Goal: Navigation & Orientation: Find specific page/section

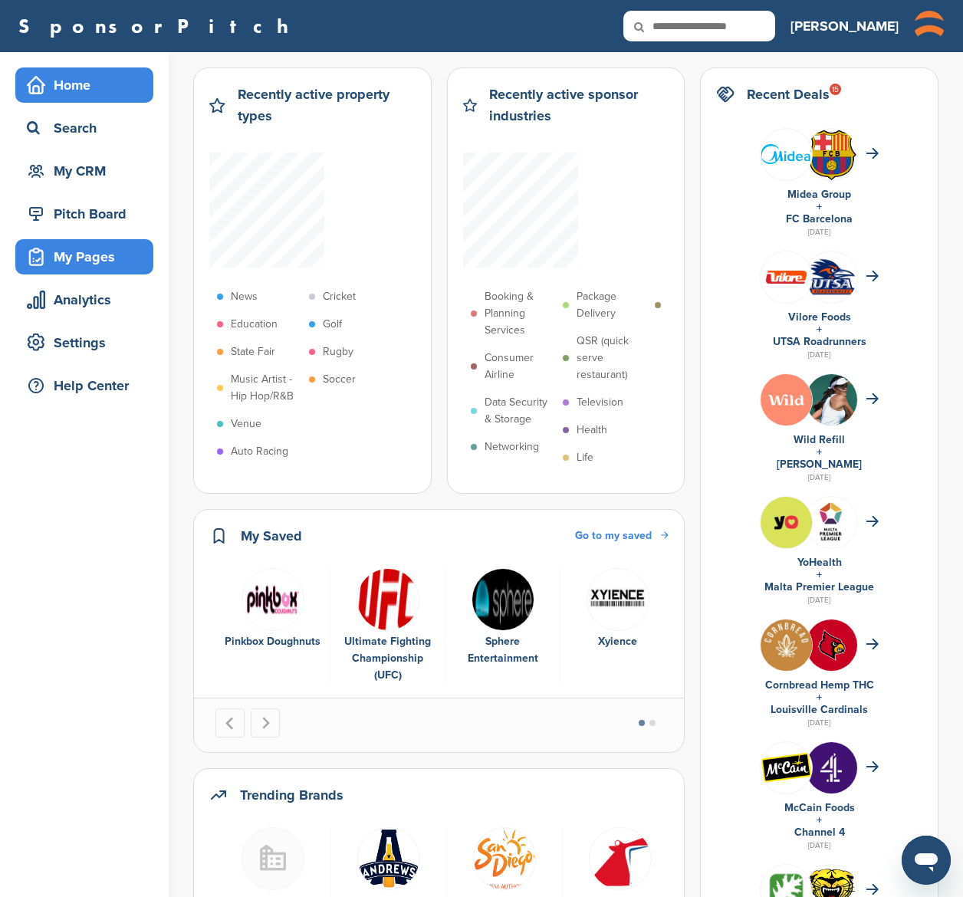
click at [94, 254] on div "My Pages" at bounding box center [88, 257] width 130 height 28
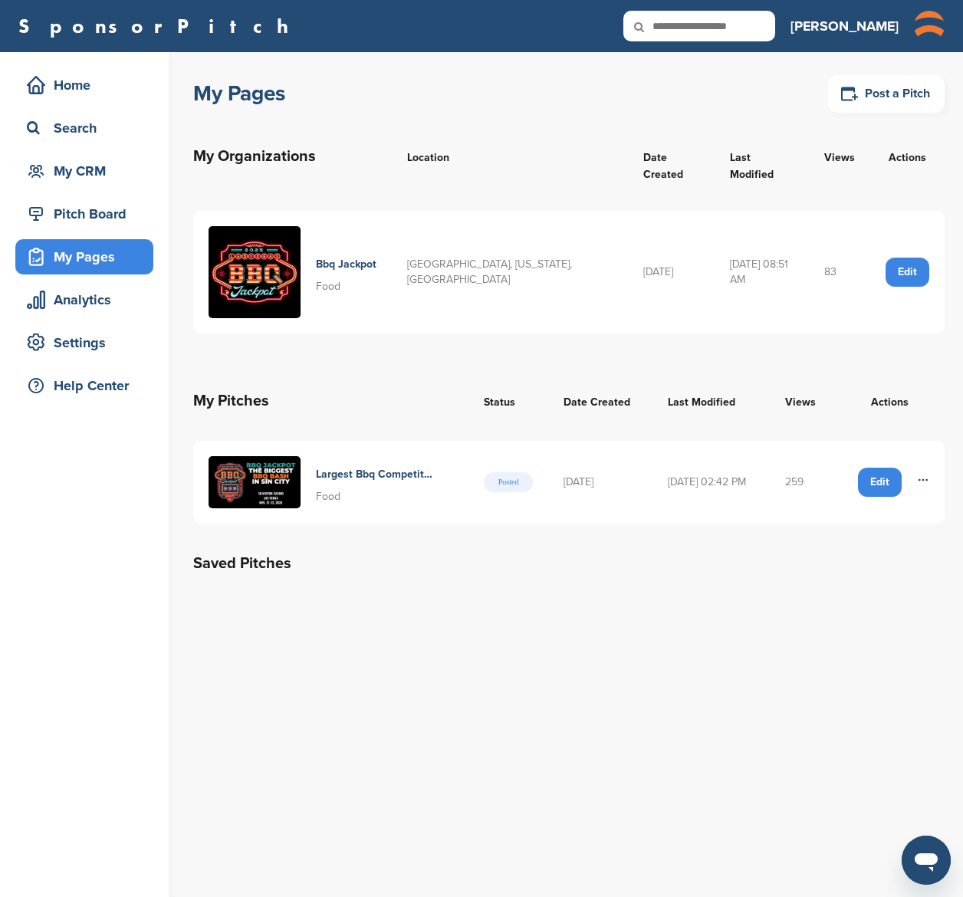
drag, startPoint x: 392, startPoint y: 461, endPoint x: 405, endPoint y: 463, distance: 14.0
click at [392, 466] on h4 "Largest Bbq Competition In The West" at bounding box center [375, 474] width 119 height 17
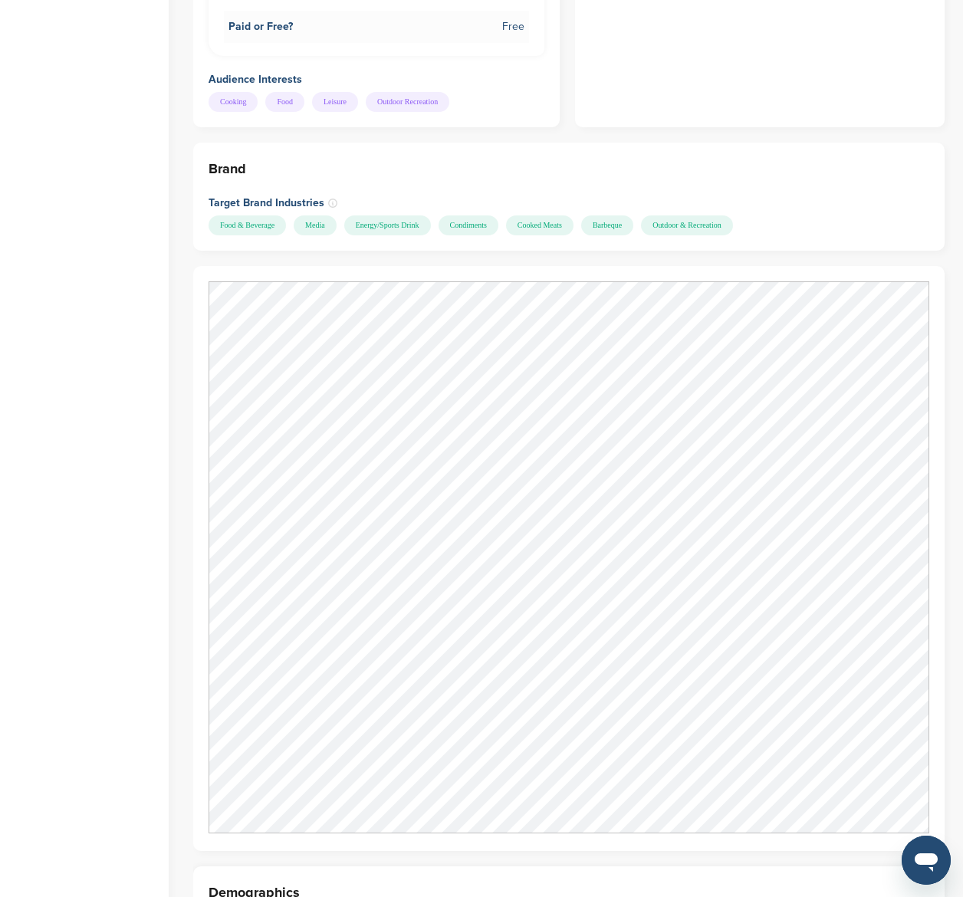
scroll to position [1780, 0]
